Goal: Information Seeking & Learning: Learn about a topic

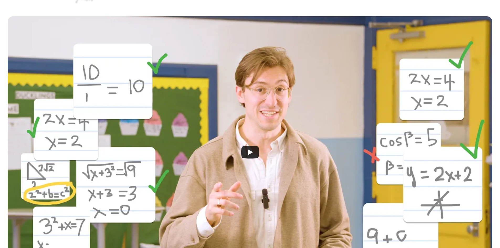
scroll to position [157, 0]
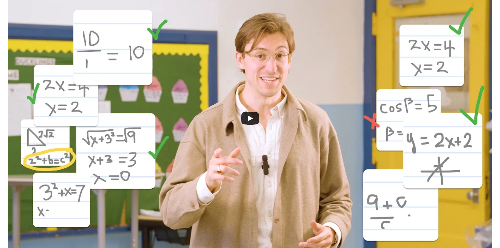
click at [252, 108] on div at bounding box center [250, 118] width 484 height 272
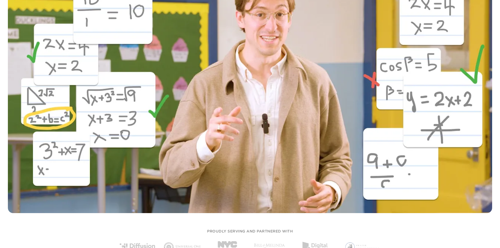
scroll to position [0, 0]
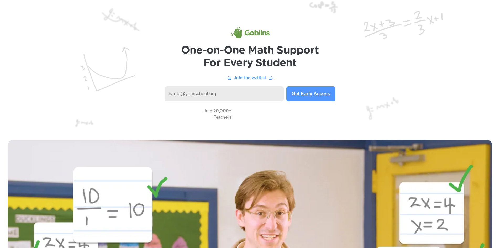
click at [226, 91] on input at bounding box center [224, 93] width 119 height 15
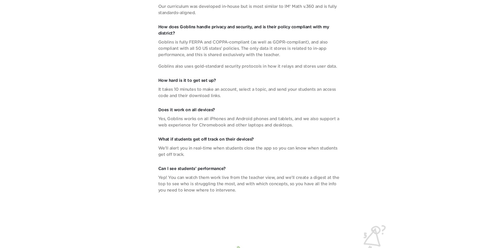
scroll to position [1941, 0]
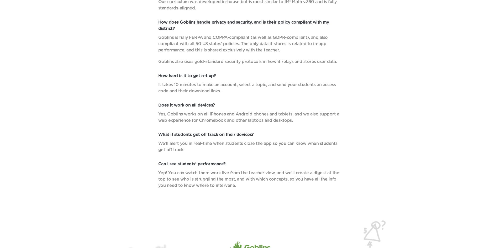
click at [299, 184] on p "Yep! You can watch them work live from the teacher view, and we’ll create a dig…" at bounding box center [250, 179] width 184 height 19
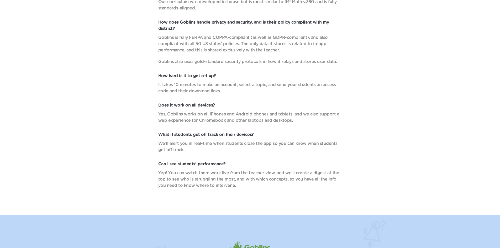
click at [299, 184] on p "Yep! You can watch them work live from the teacher view, and we’ll create a dig…" at bounding box center [250, 179] width 184 height 19
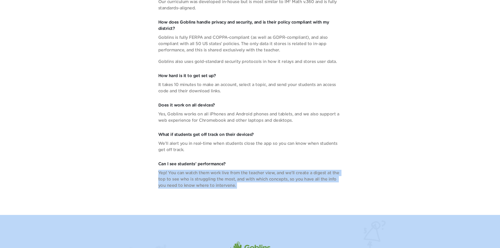
click at [299, 184] on p "Yep! You can watch them work live from the teacher view, and we’ll create a dig…" at bounding box center [250, 179] width 184 height 19
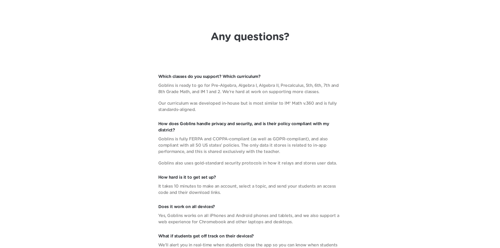
scroll to position [1836, 0]
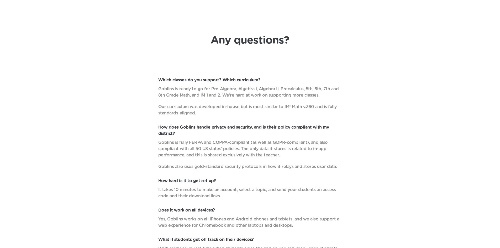
click at [233, 106] on p "Our curriculum was developed in-house but is most similar to IM® Math v.360 and…" at bounding box center [250, 110] width 184 height 13
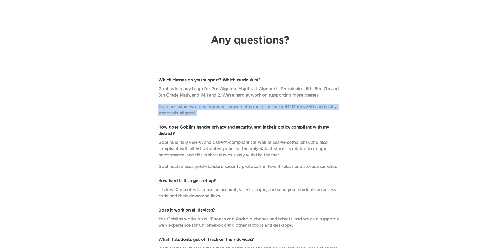
click at [234, 106] on p "Our curriculum was developed in-house but is most similar to IM® Math v.360 and…" at bounding box center [250, 110] width 184 height 13
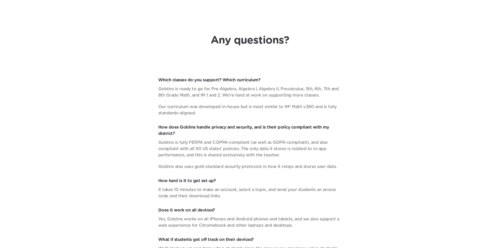
click at [246, 92] on p "Goblins is ready to go for Pre-Algebra, Algebra I, Algebra II, Precalculus, 5th…" at bounding box center [250, 92] width 184 height 13
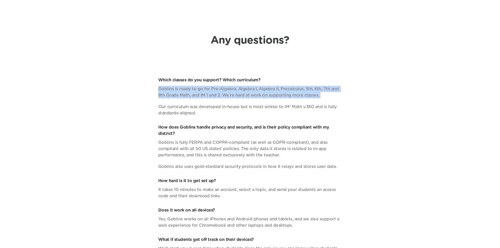
click at [246, 92] on p "Goblins is ready to go for Pre-Algebra, Algebra I, Algebra II, Precalculus, 5th…" at bounding box center [250, 92] width 184 height 13
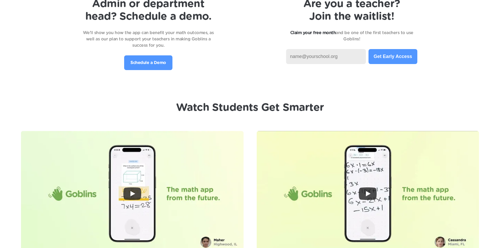
scroll to position [1209, 0]
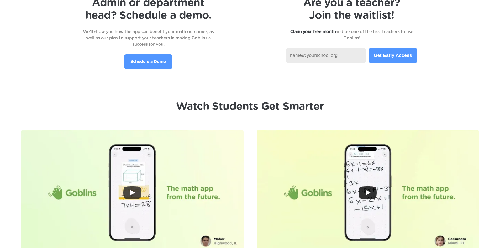
click at [312, 179] on div at bounding box center [367, 192] width 222 height 125
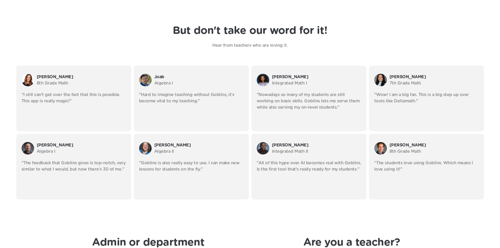
scroll to position [999, 0]
